Goal: Transaction & Acquisition: Download file/media

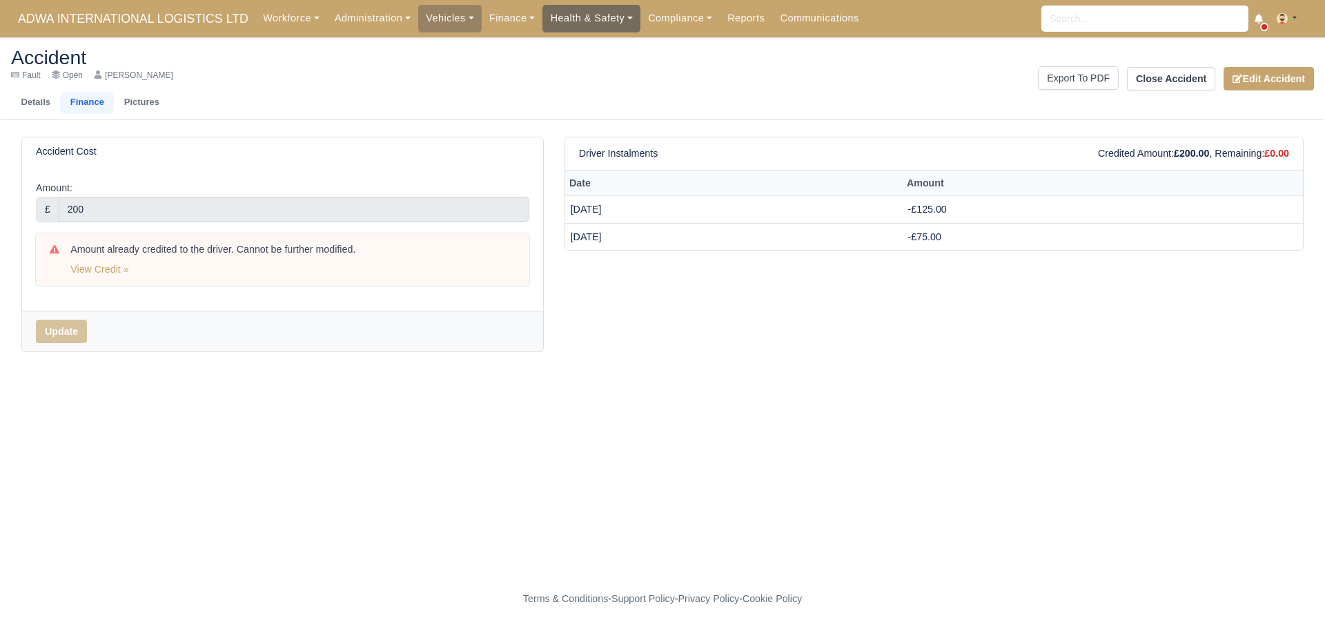
click at [597, 20] on link "Health & Safety" at bounding box center [591, 18] width 98 height 27
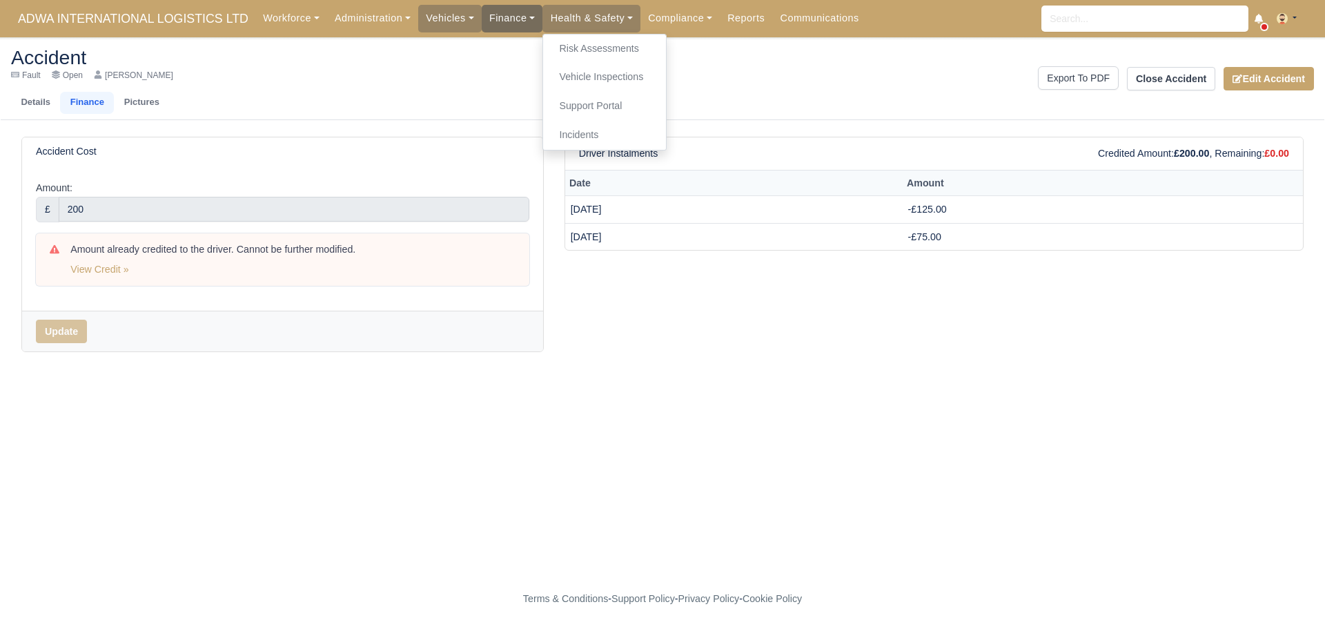
click at [482, 15] on link "Finance" at bounding box center [512, 18] width 61 height 27
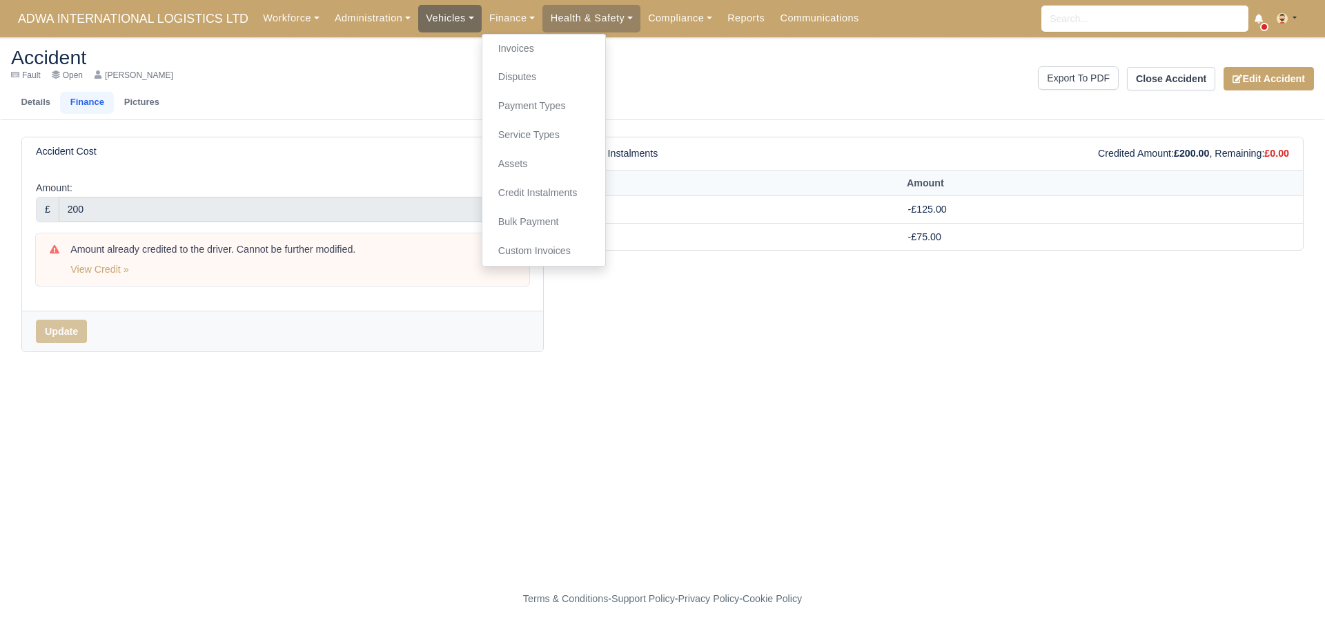
click at [456, 19] on link "Vehicles" at bounding box center [449, 18] width 63 height 27
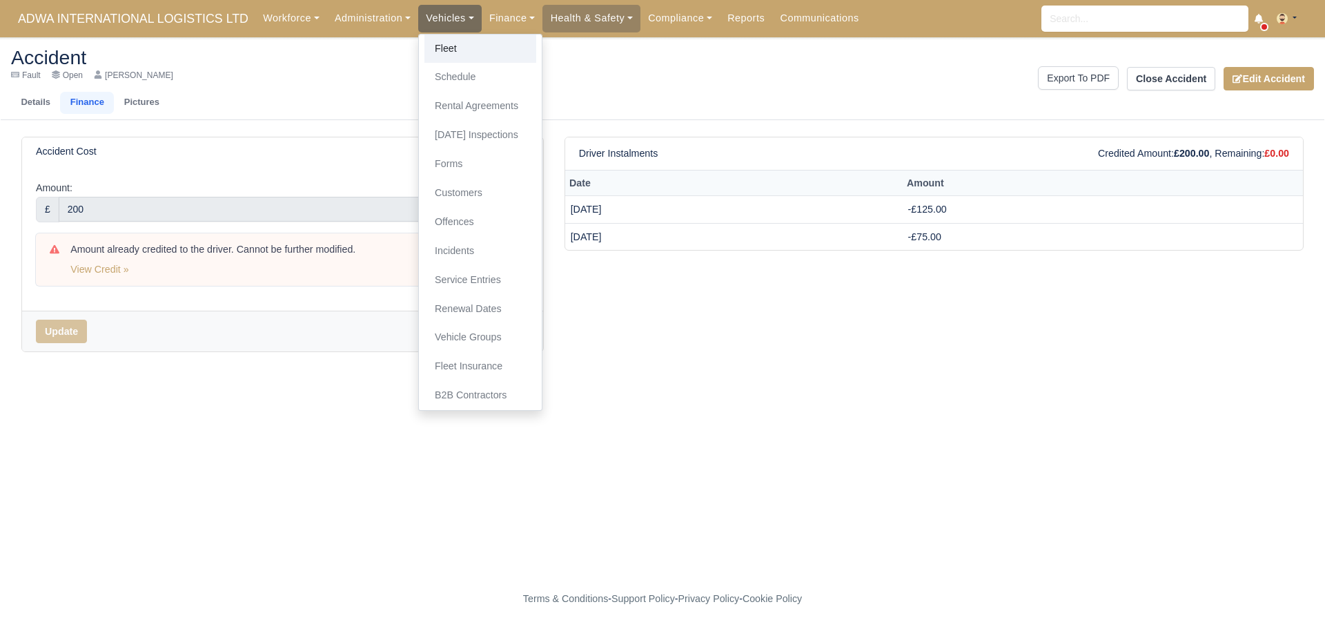
click at [469, 56] on link "Fleet" at bounding box center [480, 49] width 112 height 29
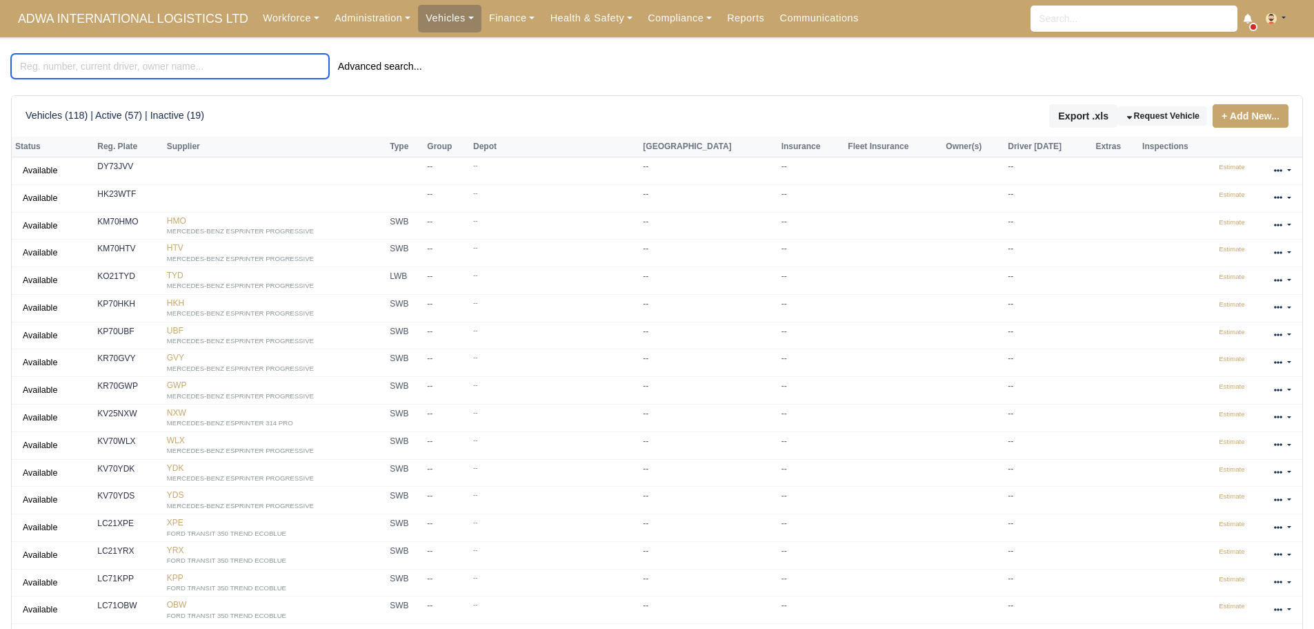
click at [170, 64] on input "search" at bounding box center [170, 66] width 318 height 25
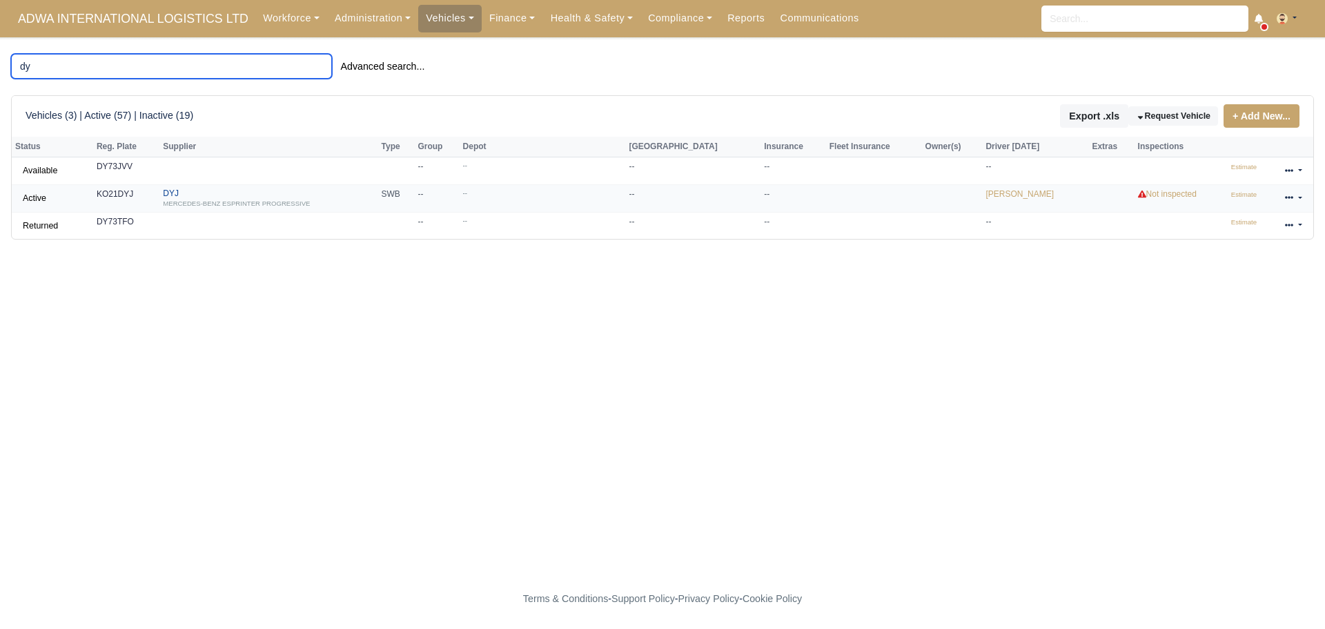
type input "dy"
click at [226, 201] on div "MERCEDES-BENZ ESPRINTER PROGRESSIVE" at bounding box center [268, 203] width 211 height 10
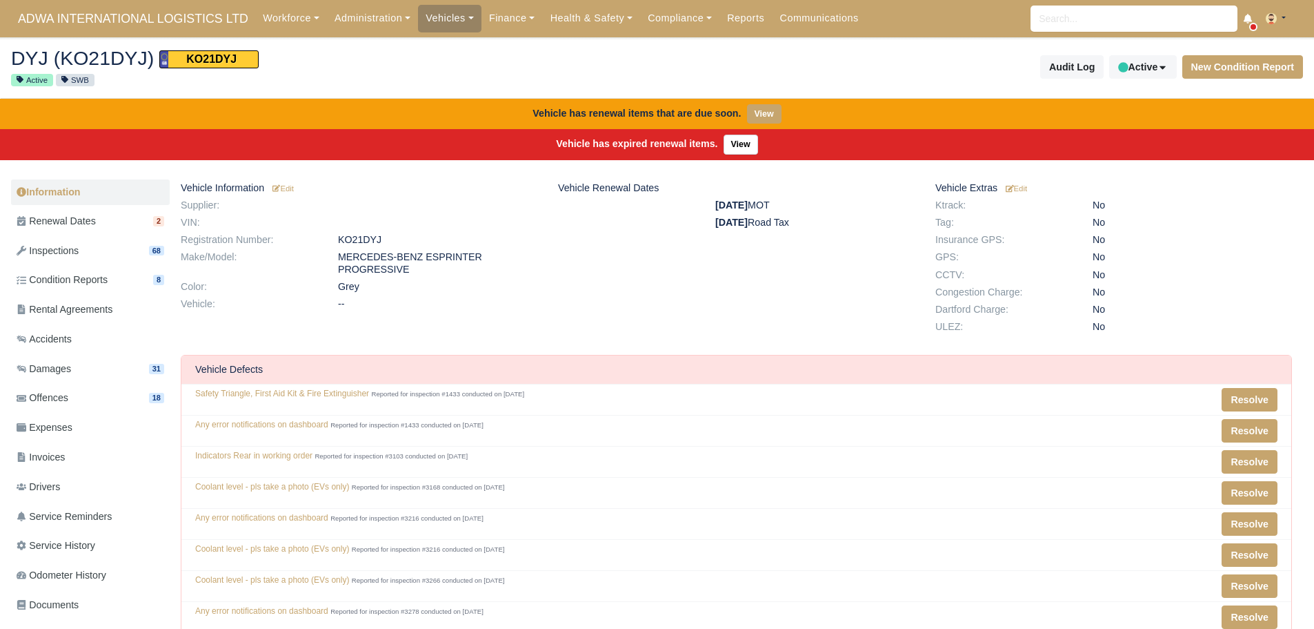
scroll to position [138, 639]
drag, startPoint x: 56, startPoint y: 55, endPoint x: 134, endPoint y: 50, distance: 78.1
click at [136, 51] on h2 "DYJ (KO21DYJ) KO21DYJ" at bounding box center [329, 58] width 636 height 21
copy h2 "KO21DYJ"
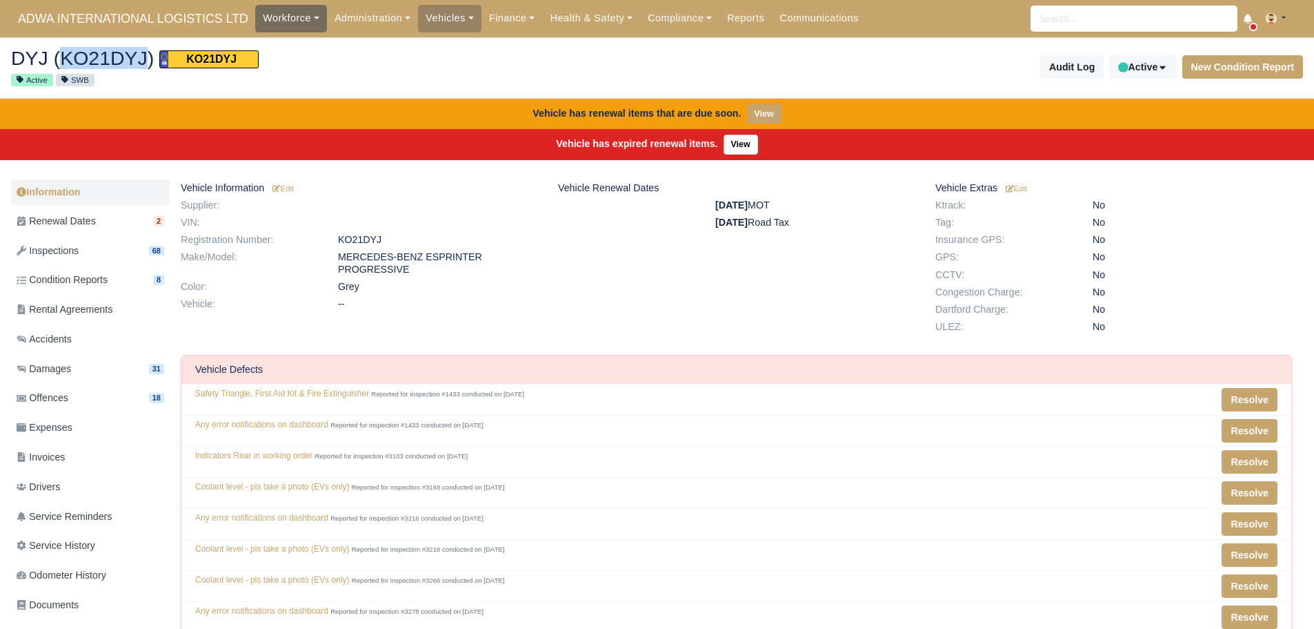
click at [257, 28] on link "Workforce" at bounding box center [291, 18] width 72 height 27
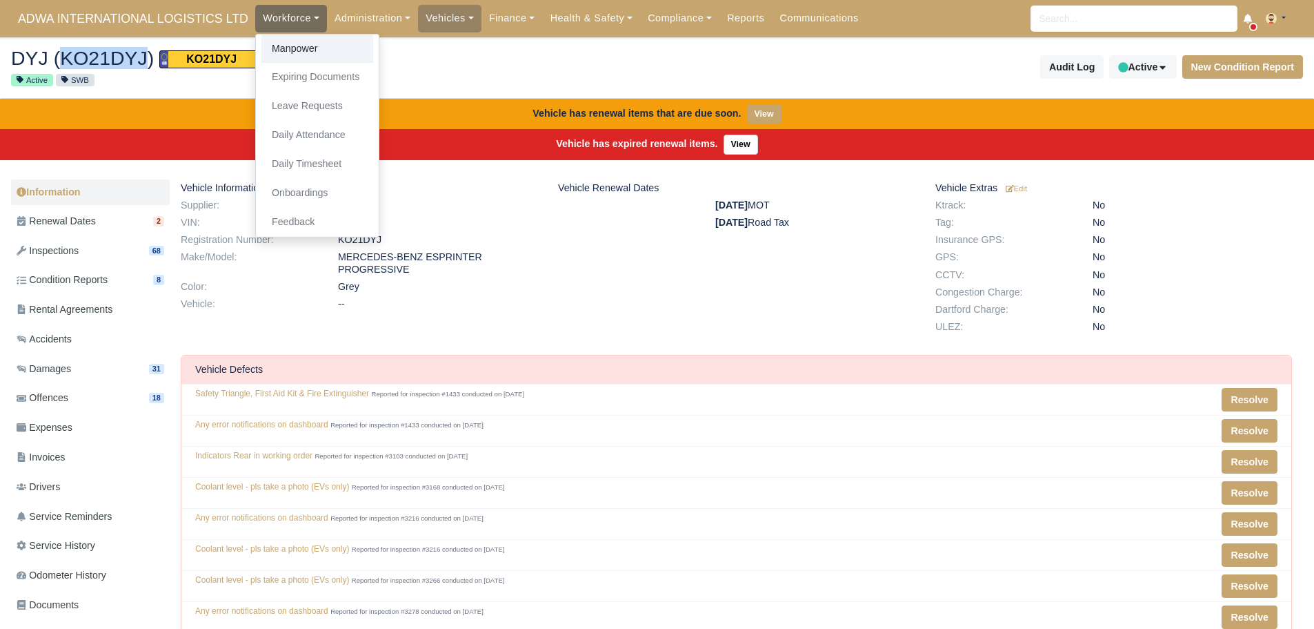
click at [272, 44] on link "Manpower" at bounding box center [318, 49] width 112 height 29
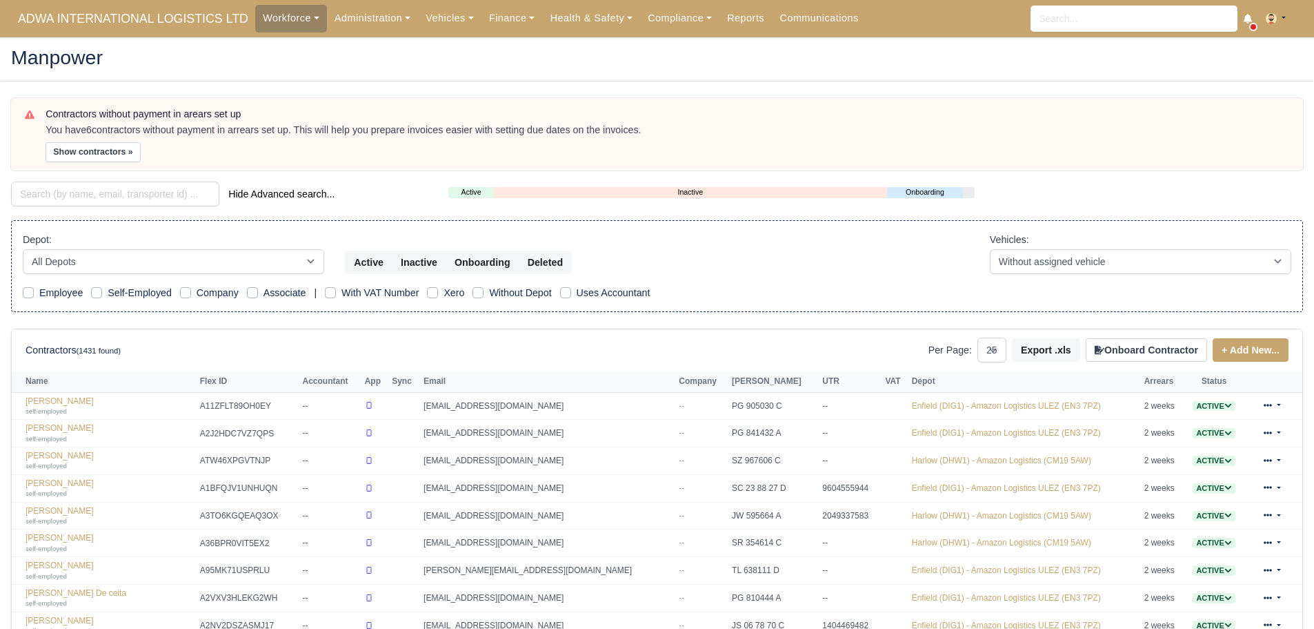
select select "25"
click at [75, 198] on input "search" at bounding box center [115, 193] width 208 height 25
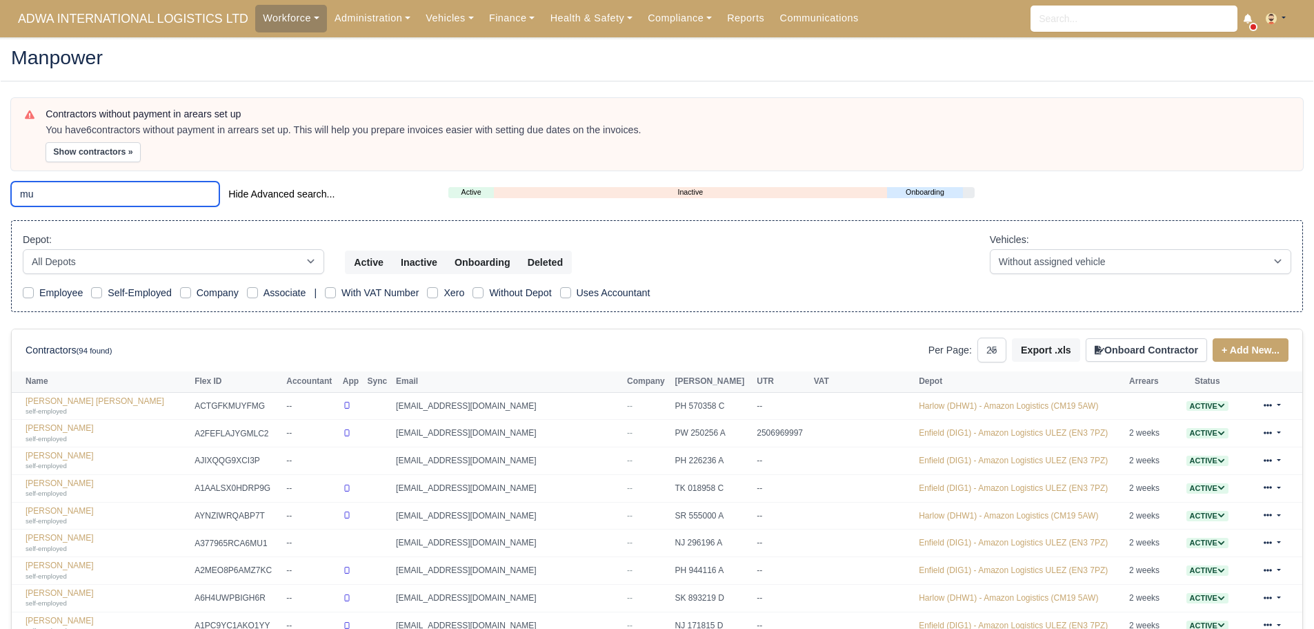
click at [0, 205] on main "Manpower Contractors without payment in arears set up You have 6 contractors wi…" at bounding box center [657, 601] width 1314 height 1094
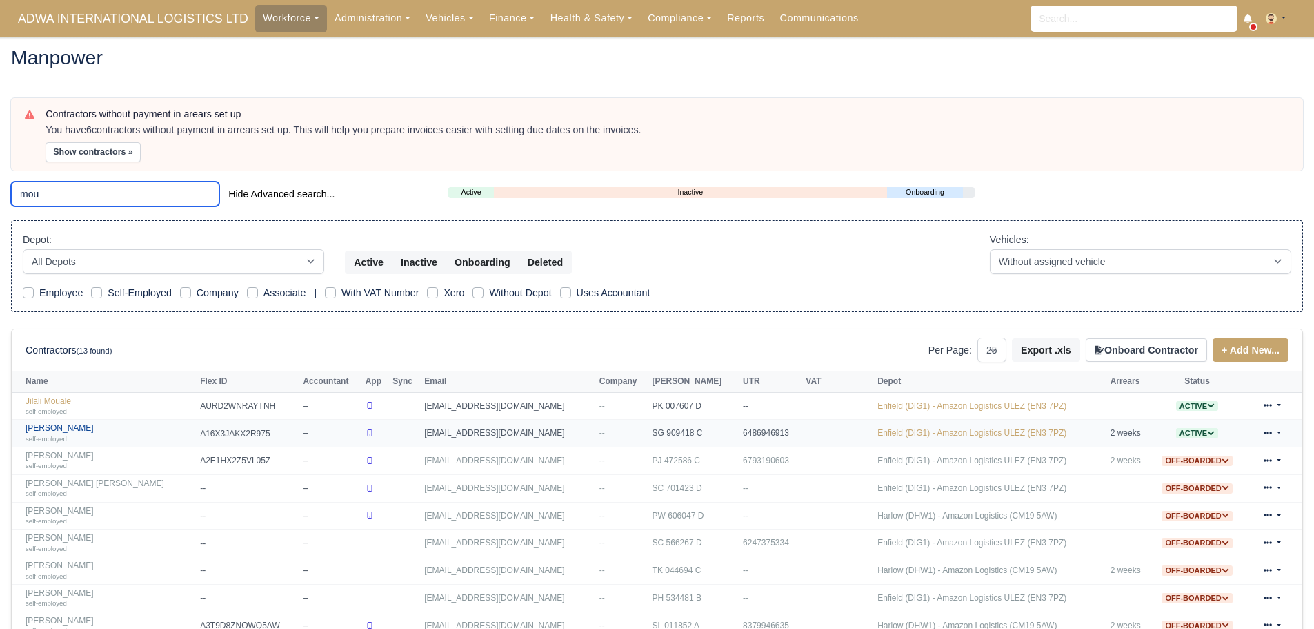
type input "mou"
click at [75, 425] on link "Mohammed Mouktar self-employed" at bounding box center [110, 433] width 168 height 20
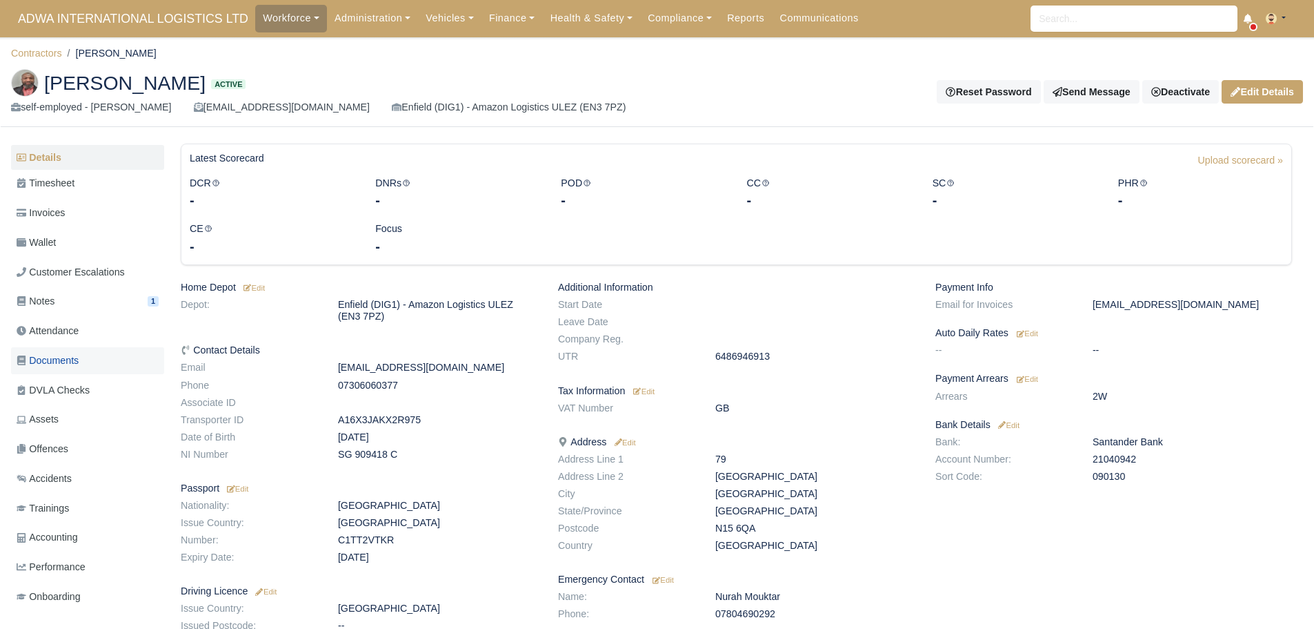
click at [93, 360] on link "Documents" at bounding box center [87, 360] width 153 height 27
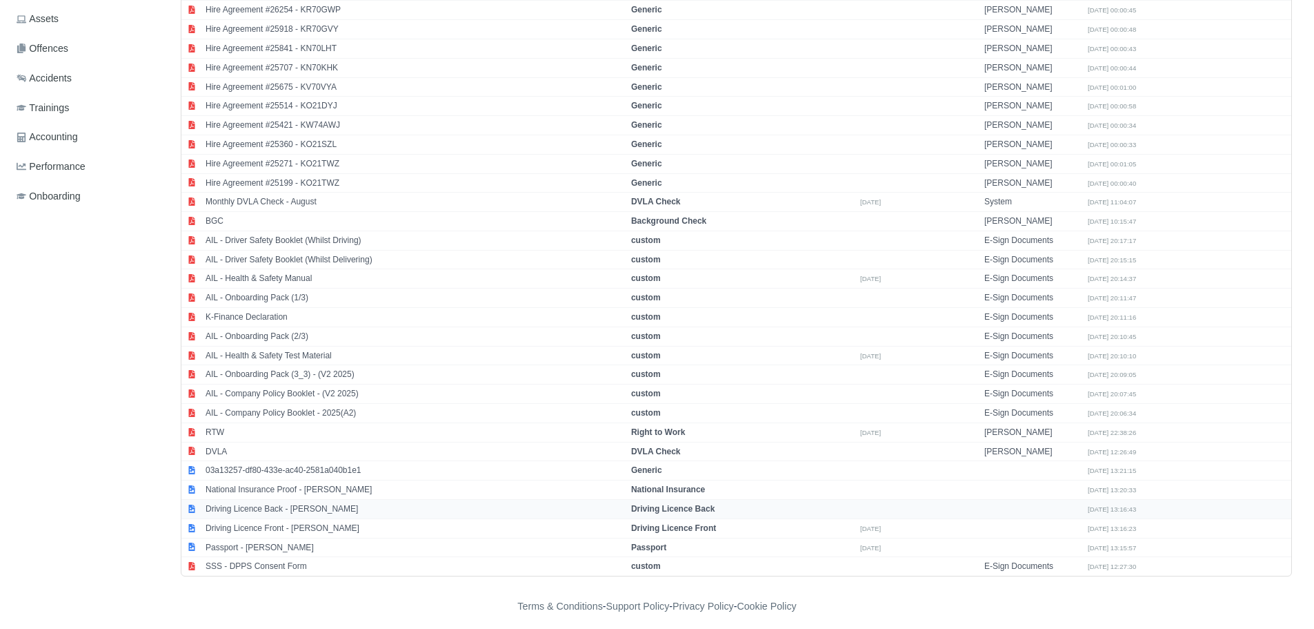
scroll to position [408, 0]
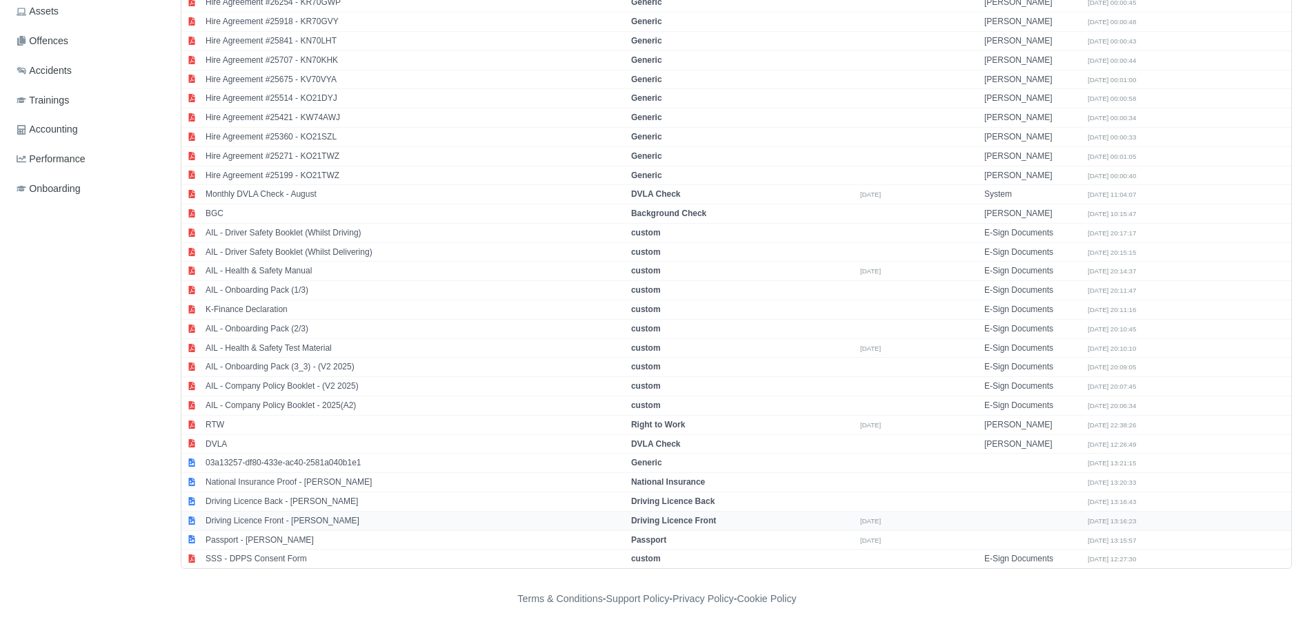
click at [298, 524] on td "Driving Licence Front - [PERSON_NAME]" at bounding box center [415, 520] width 426 height 19
select select "driving-licence-front"
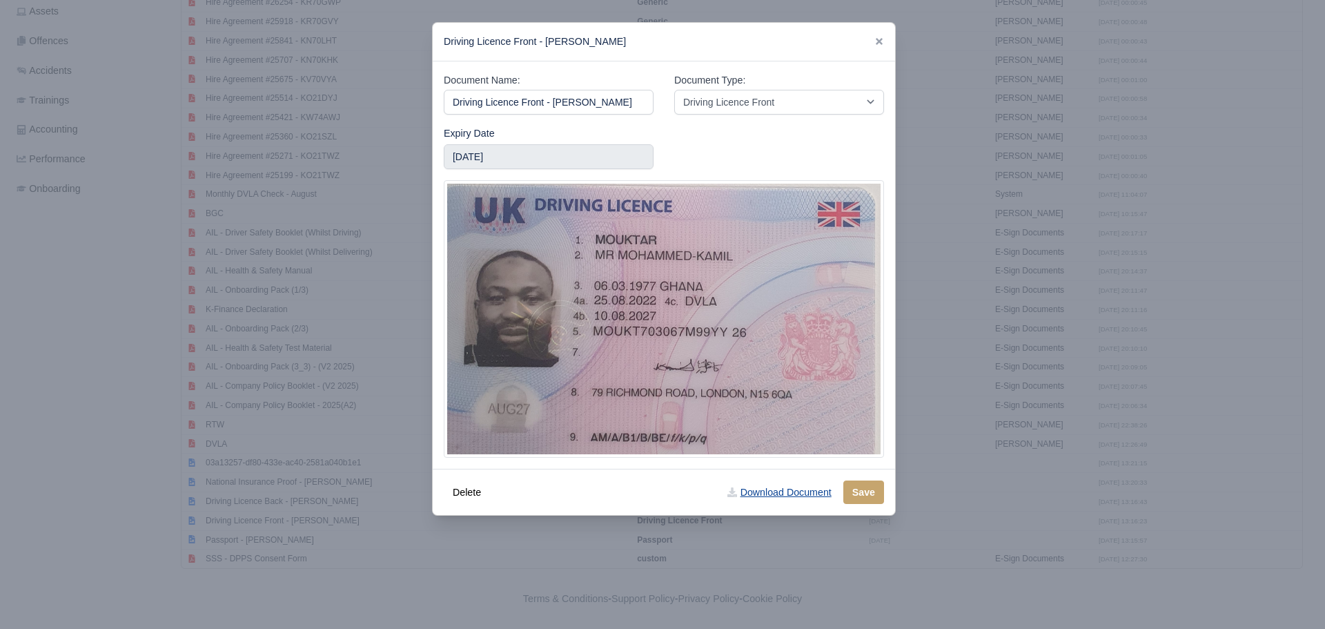
click at [761, 493] on link "Download Document" at bounding box center [778, 491] width 121 height 23
drag, startPoint x: 96, startPoint y: 515, endPoint x: 112, endPoint y: 513, distance: 16.6
click at [96, 515] on div at bounding box center [662, 314] width 1325 height 629
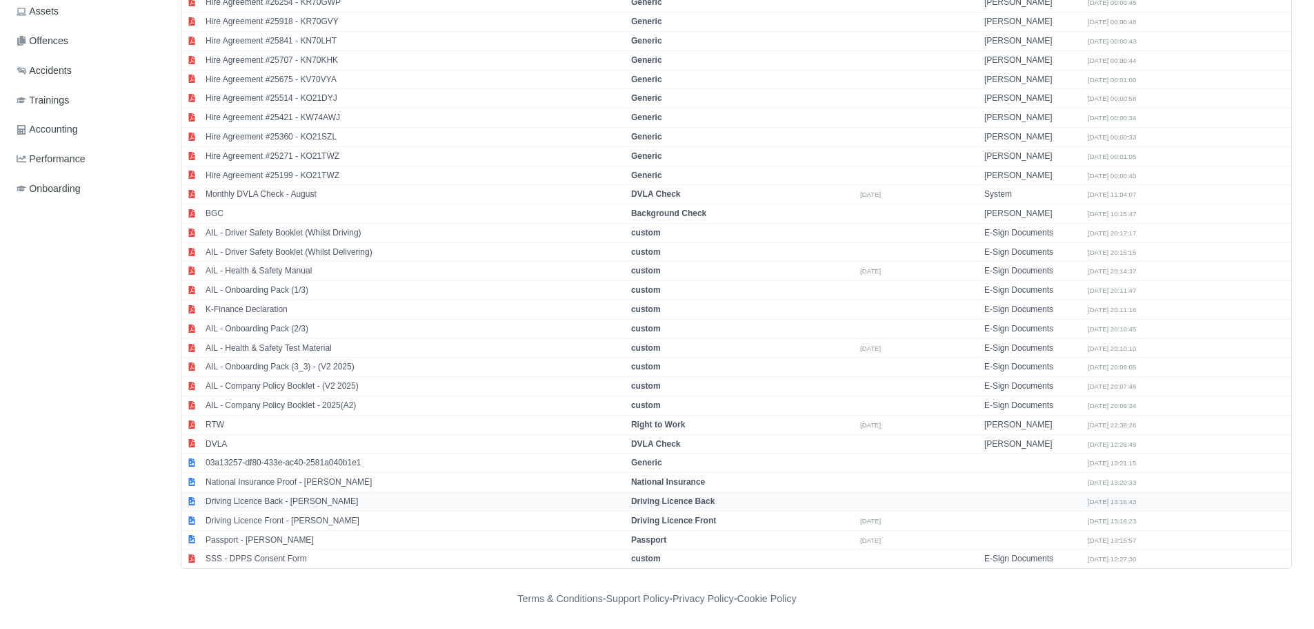
click at [279, 502] on td "Driving Licence Back - [PERSON_NAME]" at bounding box center [415, 501] width 426 height 19
select select "driving-licence-back"
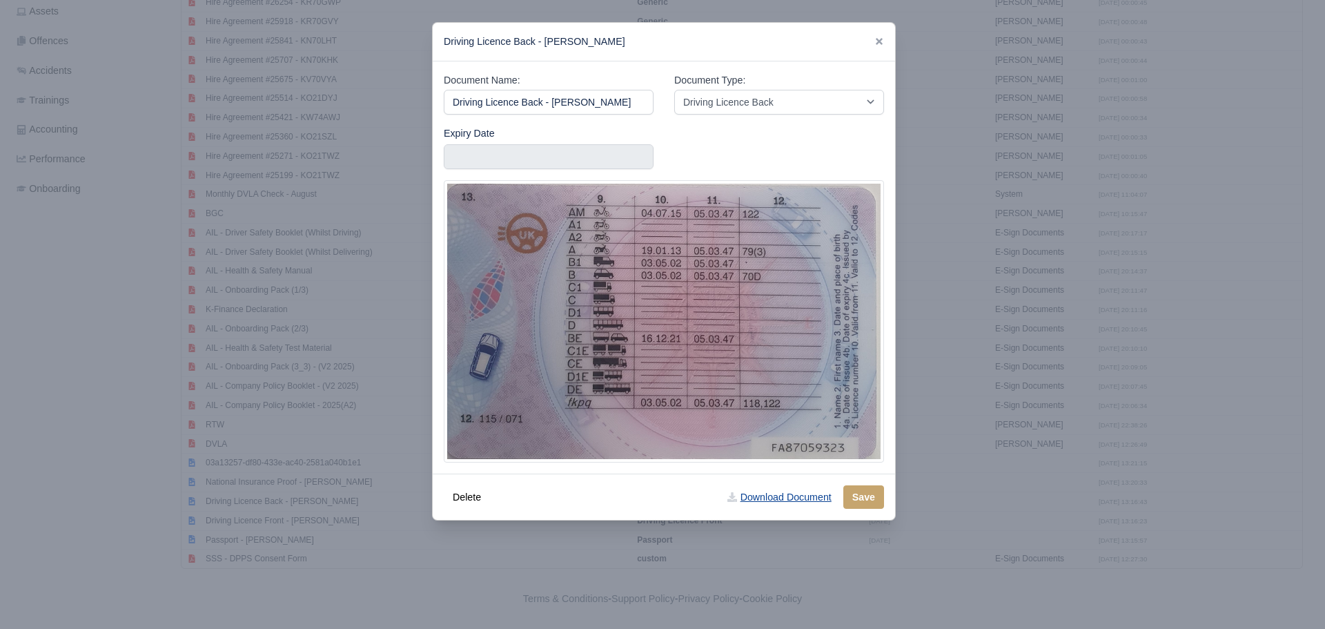
click at [779, 495] on link "Download Document" at bounding box center [778, 496] width 121 height 23
click at [128, 404] on div at bounding box center [662, 314] width 1325 height 629
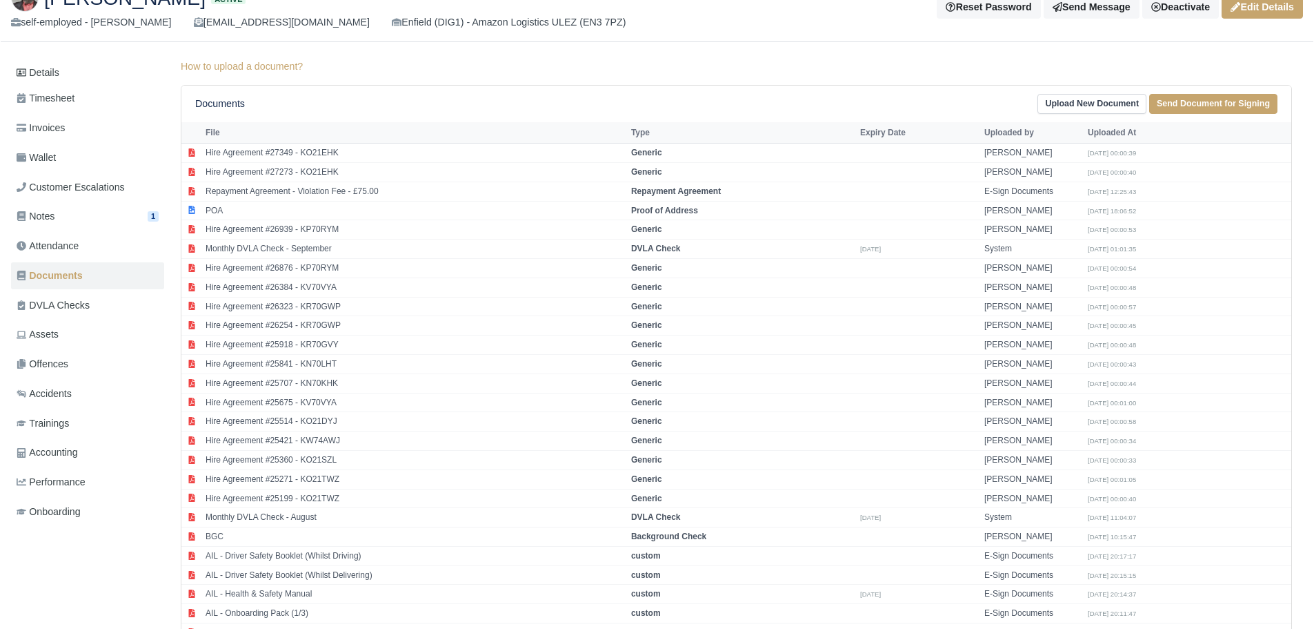
scroll to position [0, 0]
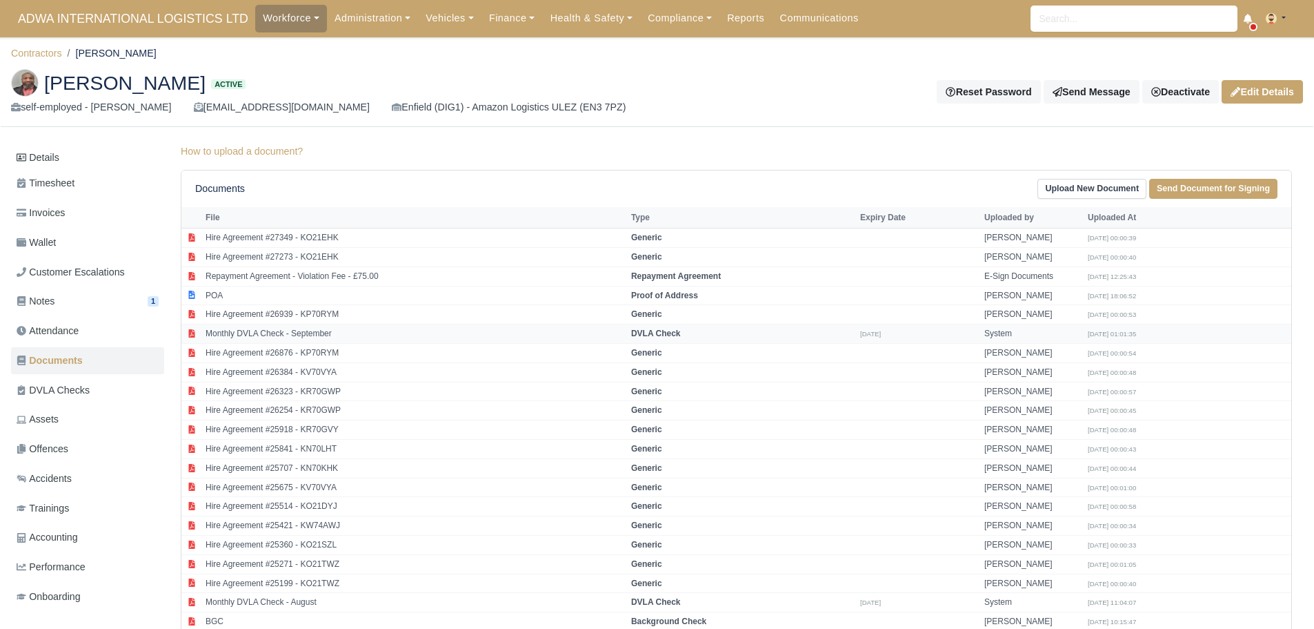
click at [324, 333] on td "Monthly DVLA Check - September" at bounding box center [415, 333] width 426 height 19
select select "dvla-check"
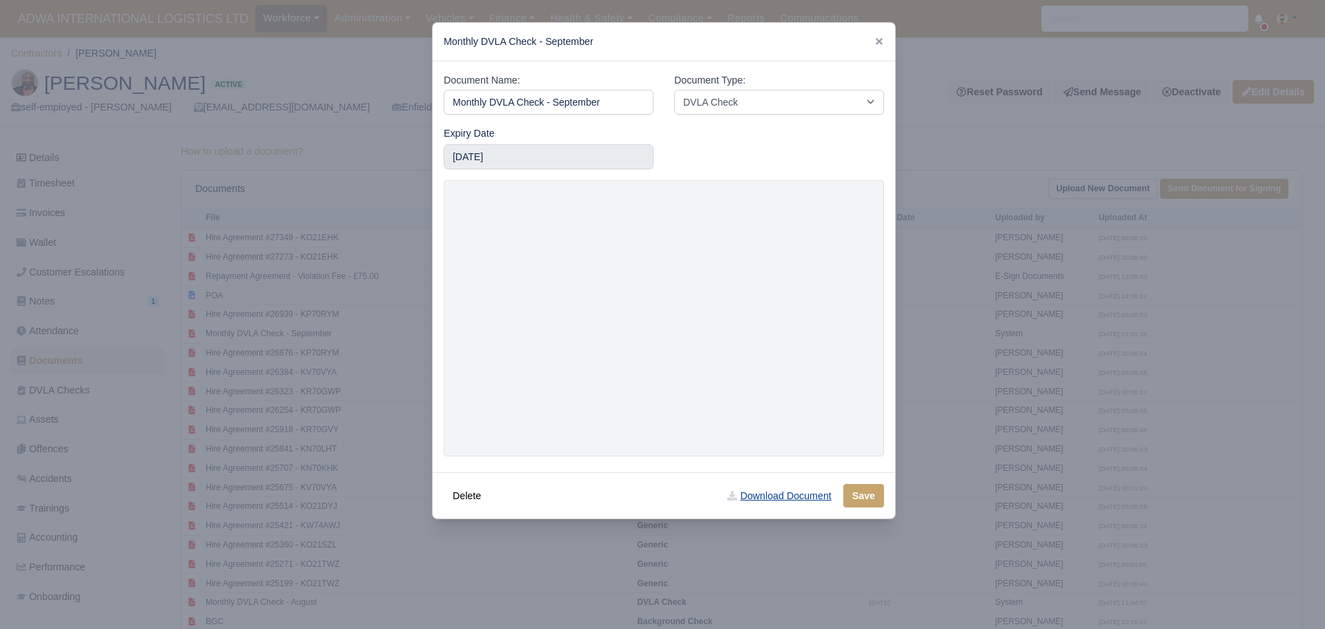
click at [767, 492] on link "Download Document" at bounding box center [778, 495] width 121 height 23
click at [359, 270] on div at bounding box center [662, 314] width 1325 height 629
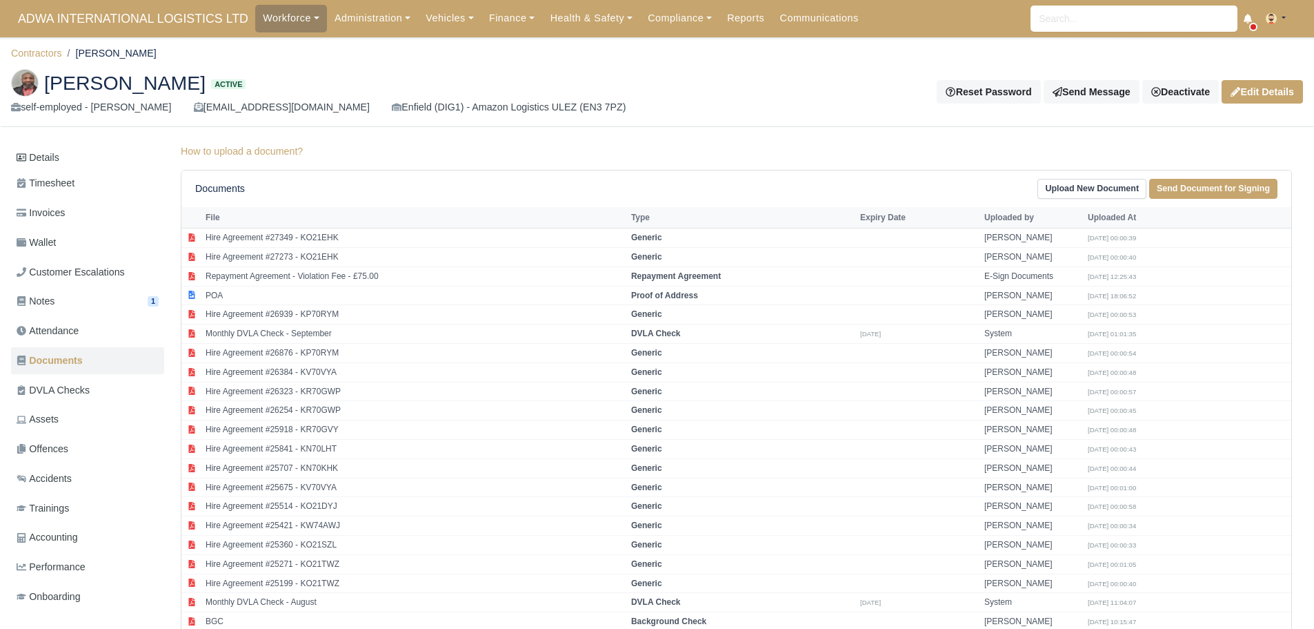
drag, startPoint x: 44, startPoint y: 86, endPoint x: 228, endPoint y: 89, distance: 184.3
click at [206, 92] on span "[PERSON_NAME]" at bounding box center [124, 82] width 161 height 19
copy span "[PERSON_NAME]"
click at [68, 156] on link "Details" at bounding box center [87, 158] width 153 height 26
